Goal: Task Accomplishment & Management: Use online tool/utility

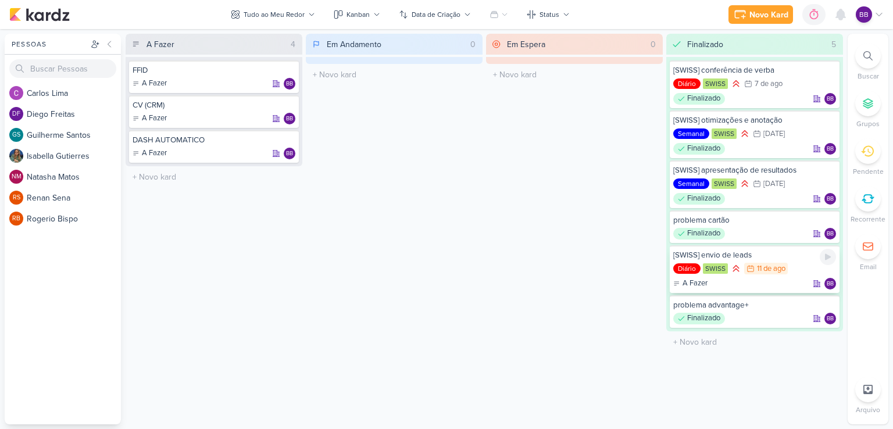
click at [773, 267] on div "11 de ago" at bounding box center [771, 269] width 28 height 8
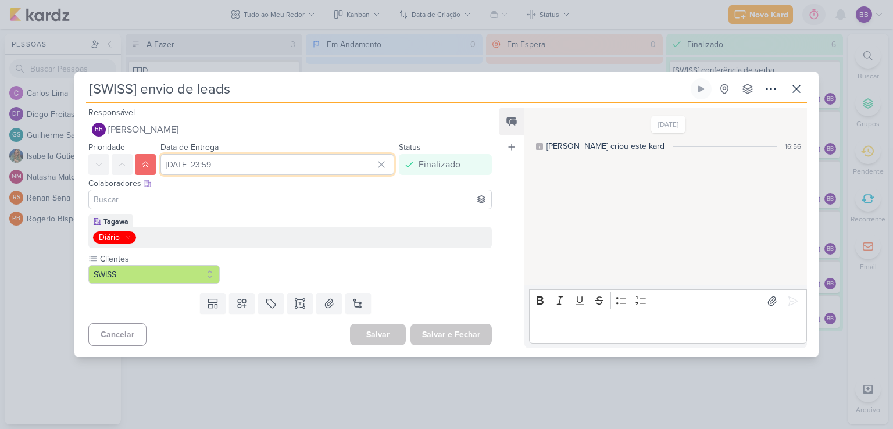
click at [203, 163] on input "[DATE] 23:59" at bounding box center [277, 164] width 234 height 21
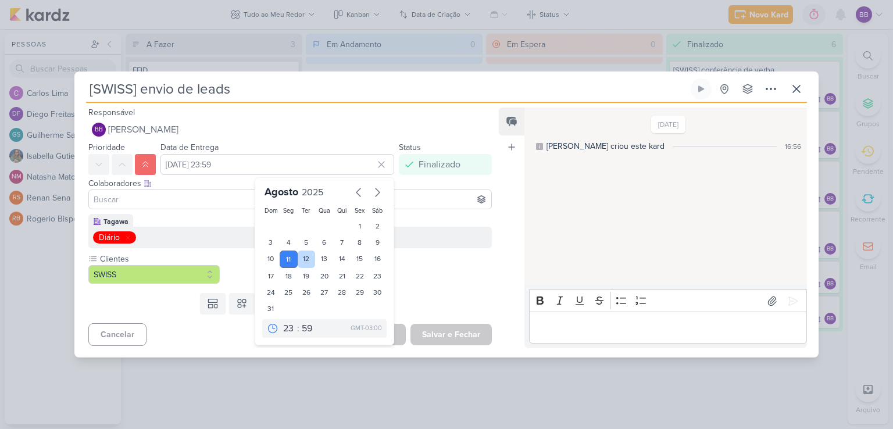
click at [298, 258] on div "12" at bounding box center [307, 259] width 18 height 17
type input "[DATE] 23:59"
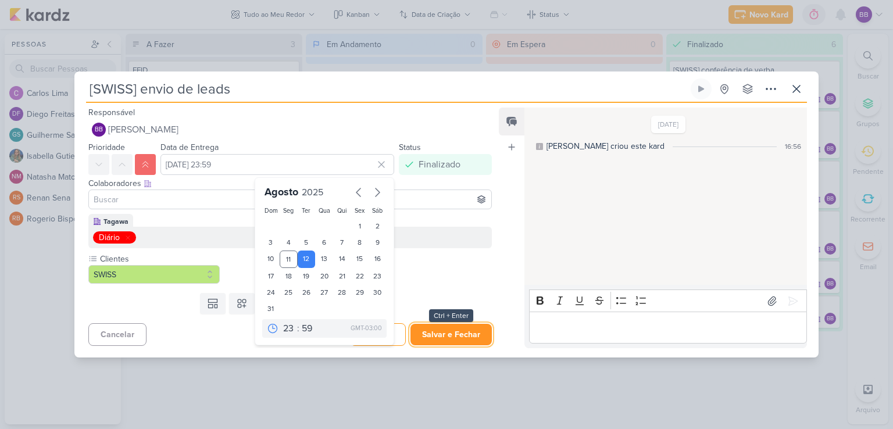
click at [418, 331] on button "Salvar e Fechar" at bounding box center [450, 335] width 81 height 22
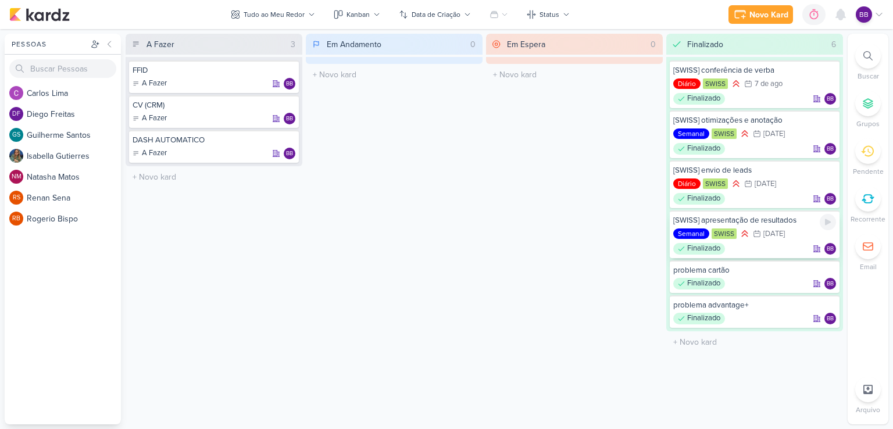
click at [789, 224] on div "[SWISS] apresentação de resultados" at bounding box center [754, 220] width 163 height 10
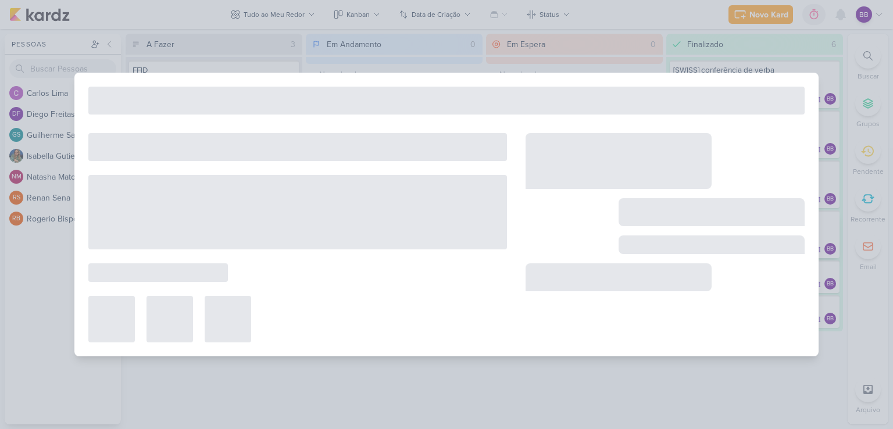
type input "[SWISS] apresentação de resultados"
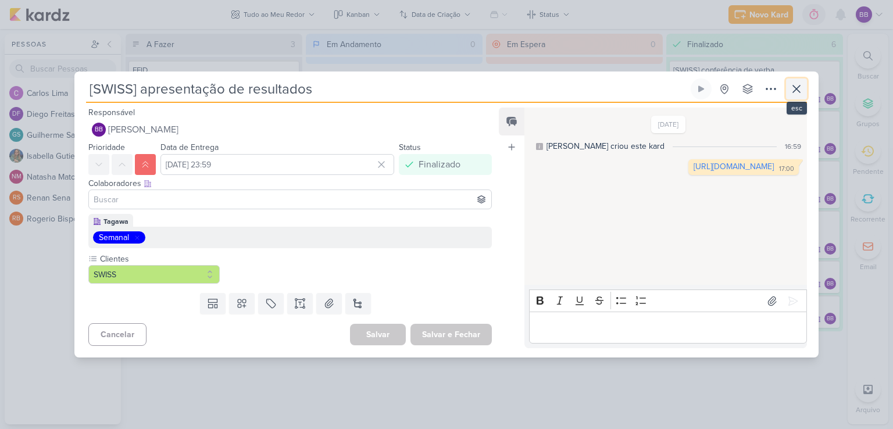
click at [792, 97] on button at bounding box center [796, 88] width 21 height 21
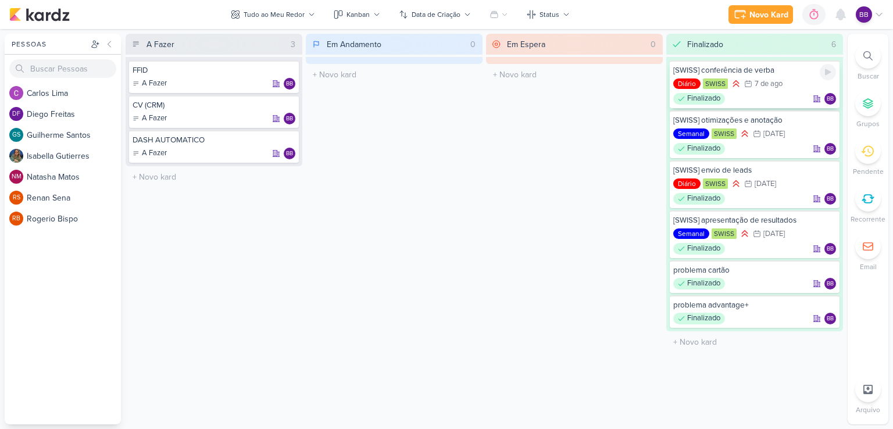
click at [781, 78] on div "7/8 [DATE]" at bounding box center [763, 84] width 38 height 12
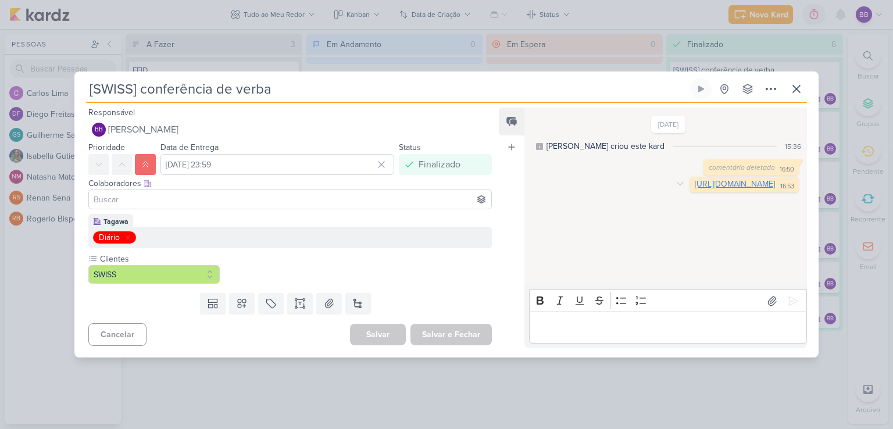
click at [695, 181] on link "[URL][DOMAIN_NAME]" at bounding box center [735, 184] width 80 height 10
